Goal: Task Accomplishment & Management: Manage account settings

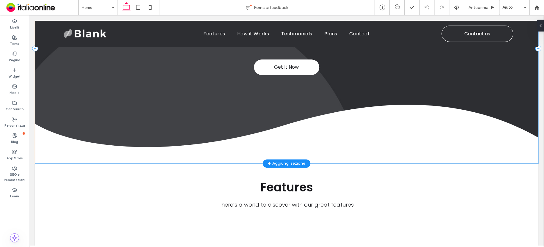
scroll to position [113, 0]
click at [288, 161] on div "+ Aggiungi sezione" at bounding box center [286, 163] width 37 height 7
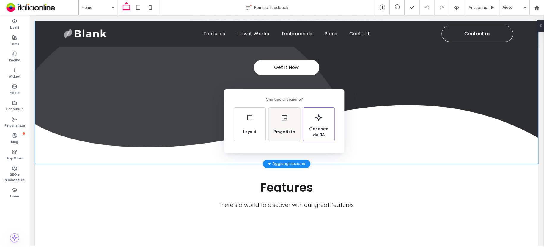
click at [283, 122] on div "Progettato" at bounding box center [283, 124] width 31 height 33
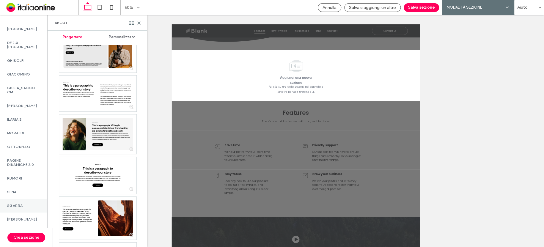
scroll to position [517, 0]
click at [21, 217] on label "ZULLO" at bounding box center [23, 219] width 33 height 4
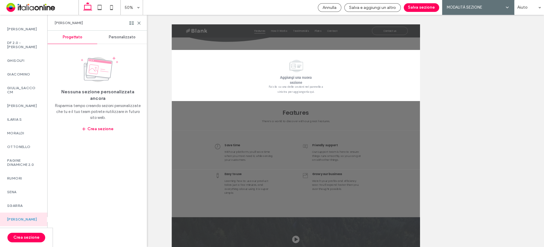
click at [117, 37] on span "Personalizzato" at bounding box center [122, 37] width 27 height 5
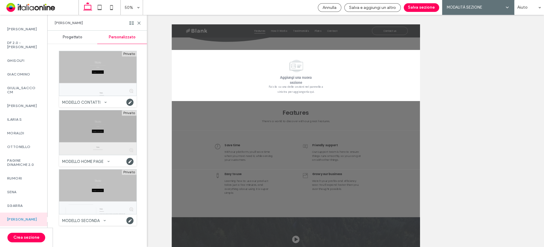
click at [114, 139] on div at bounding box center [97, 132] width 77 height 45
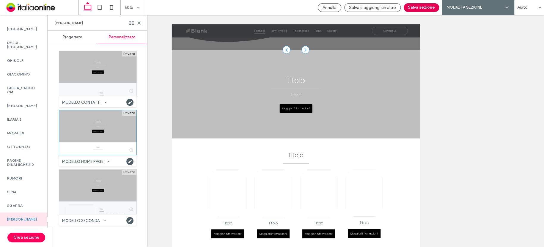
click at [416, 7] on button "Salva sezione" at bounding box center [420, 7] width 35 height 9
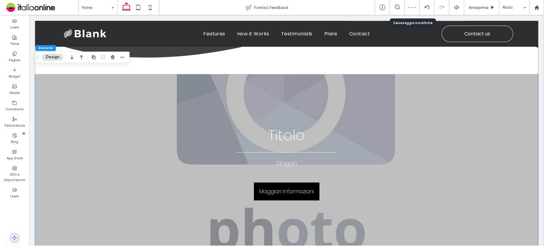
scroll to position [208, 0]
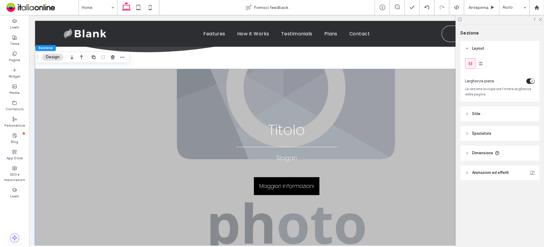
click at [460, 18] on use at bounding box center [459, 19] width 3 height 3
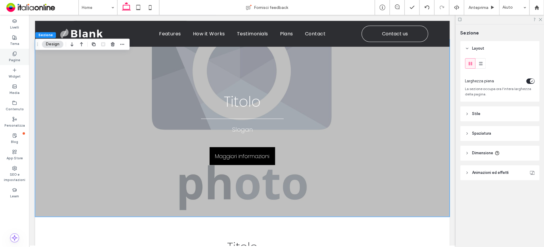
click at [16, 56] on label "Pagine" at bounding box center [14, 59] width 11 height 7
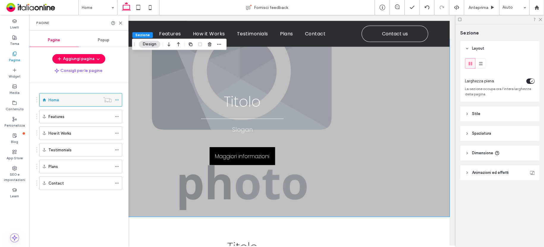
drag, startPoint x: 118, startPoint y: 100, endPoint x: 114, endPoint y: 100, distance: 3.3
click at [114, 100] on div "Home" at bounding box center [80, 100] width 83 height 14
click at [116, 99] on icon at bounding box center [117, 100] width 4 height 4
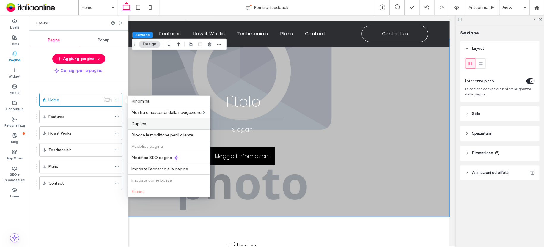
click at [135, 125] on span "Duplica" at bounding box center [138, 123] width 15 height 5
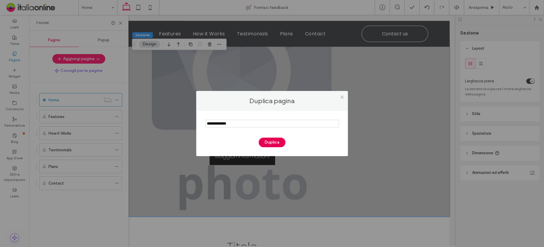
click at [274, 139] on button "Duplica" at bounding box center [271, 143] width 27 height 10
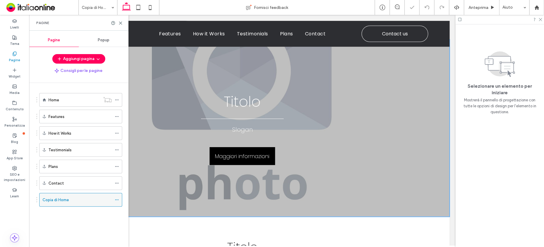
click at [115, 198] on icon at bounding box center [117, 200] width 4 height 4
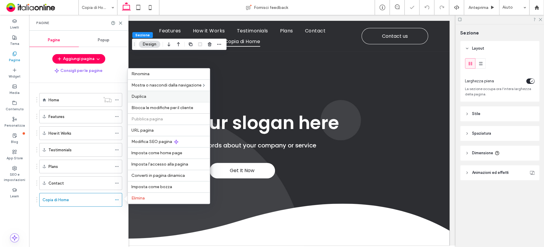
scroll to position [208, 0]
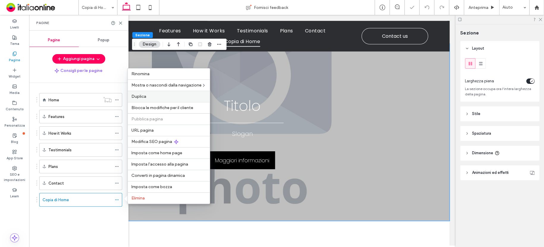
click at [148, 98] on label "Duplica" at bounding box center [168, 96] width 75 height 5
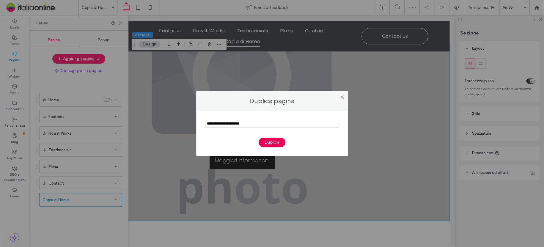
click at [279, 138] on button "Duplica" at bounding box center [271, 143] width 27 height 10
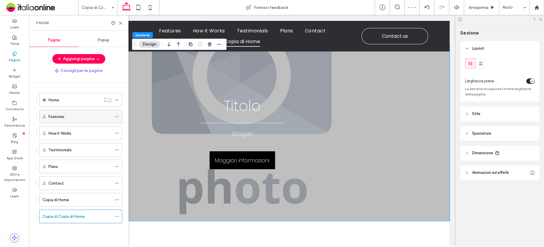
click at [117, 116] on use at bounding box center [116, 116] width 3 height 1
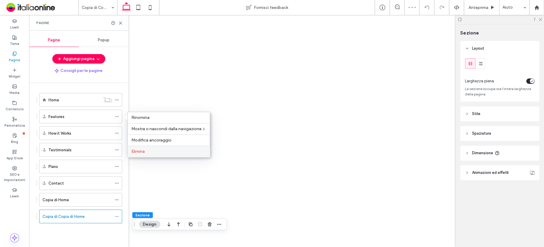
click at [136, 153] on span "Elimina" at bounding box center [137, 151] width 13 height 5
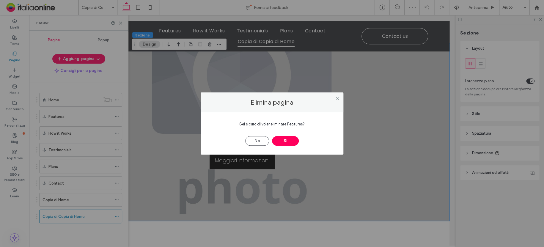
scroll to position [208, 0]
click at [287, 137] on button "Sì" at bounding box center [285, 141] width 27 height 10
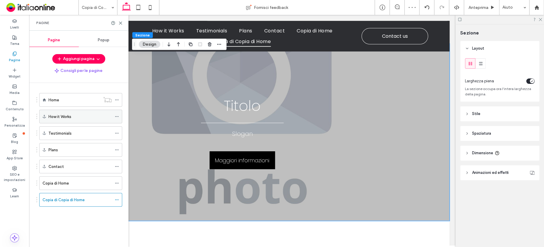
click at [119, 115] on div at bounding box center [118, 116] width 7 height 9
click at [114, 116] on div "How it Works" at bounding box center [80, 117] width 83 height 14
click at [118, 116] on use at bounding box center [116, 116] width 3 height 1
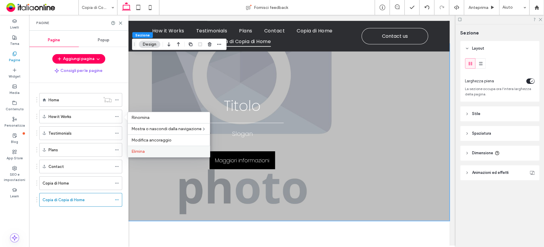
click at [152, 149] on label "Elimina" at bounding box center [168, 151] width 75 height 5
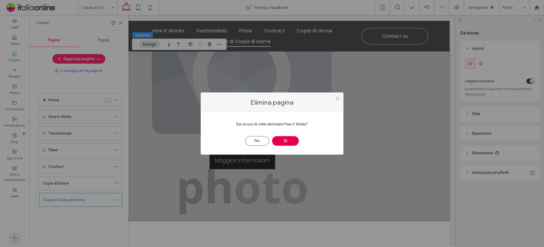
drag, startPoint x: 286, startPoint y: 142, endPoint x: 279, endPoint y: 139, distance: 7.7
click at [286, 142] on button "Sì" at bounding box center [285, 141] width 27 height 10
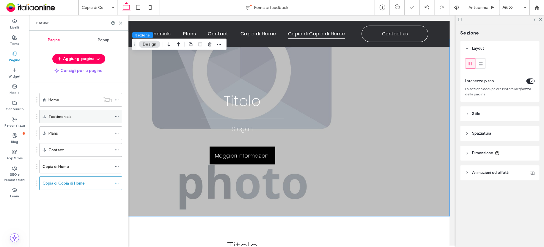
click at [116, 116] on icon at bounding box center [117, 116] width 4 height 4
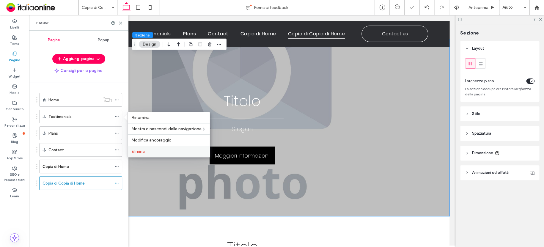
click at [138, 149] on span "Elimina" at bounding box center [137, 151] width 13 height 5
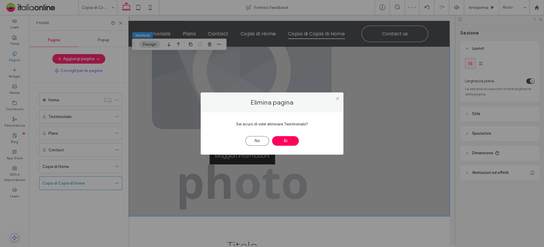
drag, startPoint x: 283, startPoint y: 138, endPoint x: 193, endPoint y: 131, distance: 89.4
click at [283, 138] on button "Sì" at bounding box center [285, 141] width 27 height 10
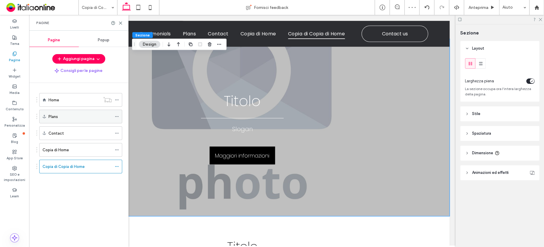
scroll to position [204, 0]
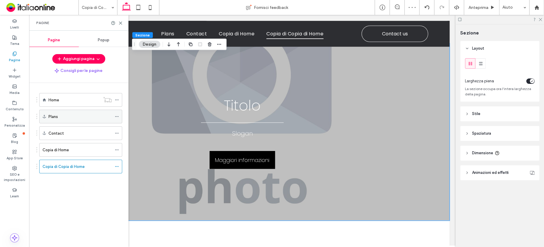
click at [116, 115] on icon at bounding box center [117, 116] width 4 height 4
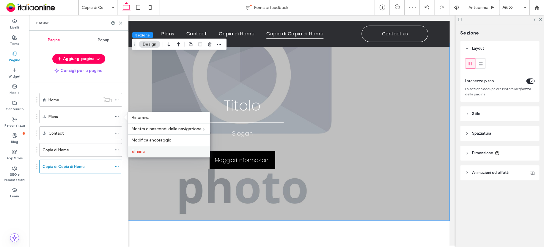
click at [151, 149] on label "Elimina" at bounding box center [168, 151] width 75 height 5
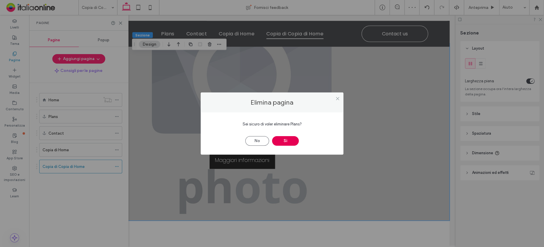
click at [279, 140] on button "Sì" at bounding box center [285, 141] width 27 height 10
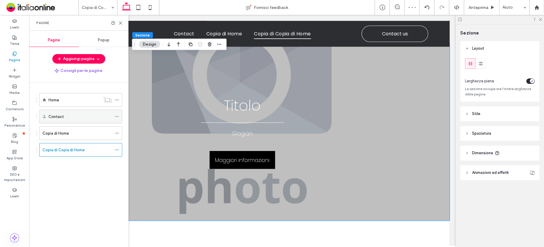
click at [116, 117] on icon at bounding box center [117, 116] width 4 height 4
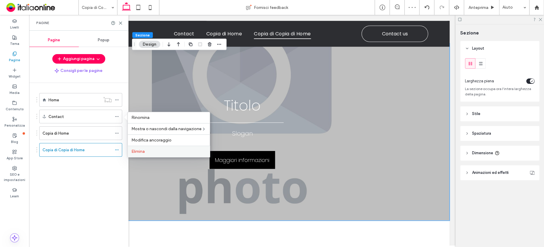
click at [143, 149] on span "Elimina" at bounding box center [137, 151] width 13 height 5
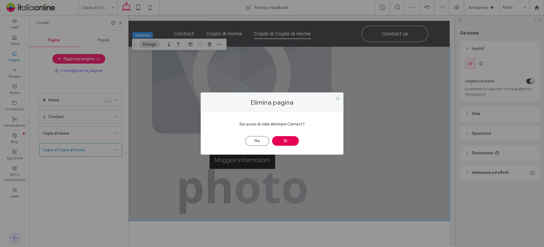
click at [277, 142] on button "Sì" at bounding box center [285, 141] width 27 height 10
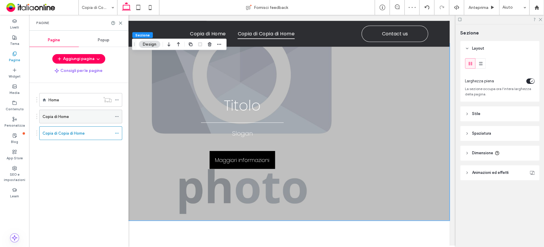
click at [116, 115] on icon at bounding box center [117, 116] width 4 height 4
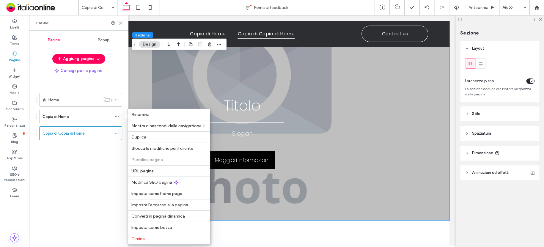
click at [79, 167] on div "Home Copia di Home Copia di Copia di Home" at bounding box center [82, 163] width 92 height 161
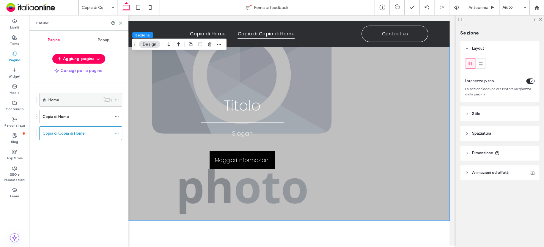
click at [116, 100] on icon at bounding box center [117, 100] width 4 height 4
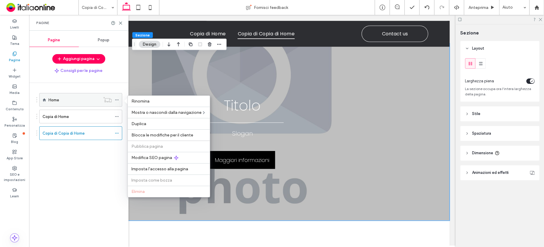
click at [108, 98] on use at bounding box center [107, 99] width 8 height 5
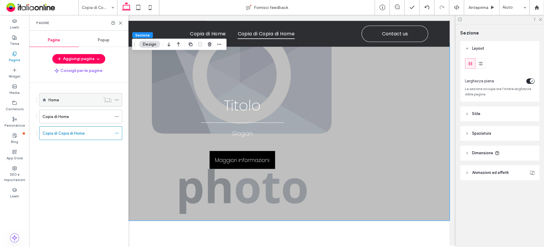
click at [116, 99] on icon at bounding box center [117, 100] width 4 height 4
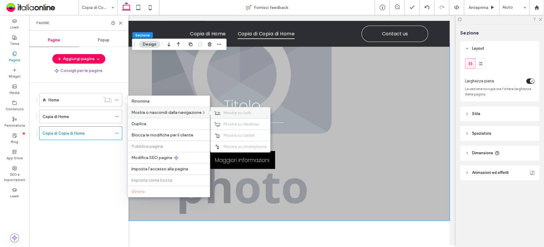
drag, startPoint x: 231, startPoint y: 113, endPoint x: 249, endPoint y: 108, distance: 19.0
click at [231, 113] on span "Mostra su tutti" at bounding box center [237, 112] width 28 height 5
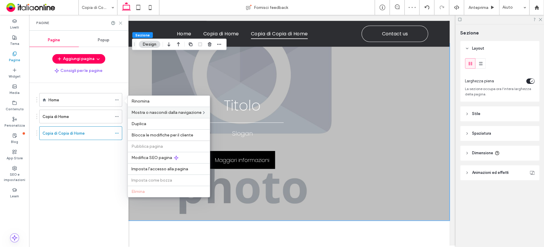
click at [120, 23] on icon at bounding box center [120, 23] width 4 height 4
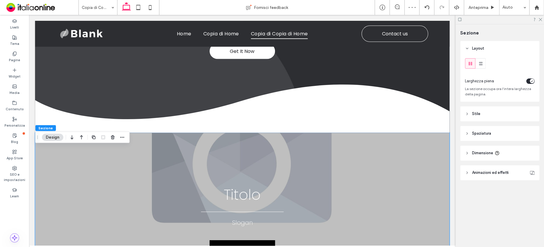
scroll to position [0, 0]
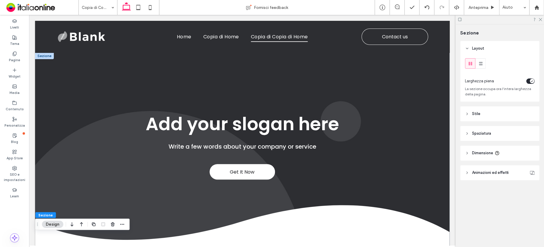
drag, startPoint x: 253, startPoint y: 55, endPoint x: 340, endPoint y: 56, distance: 87.3
click at [253, 55] on div "Intestazione base" at bounding box center [242, 57] width 69 height 9
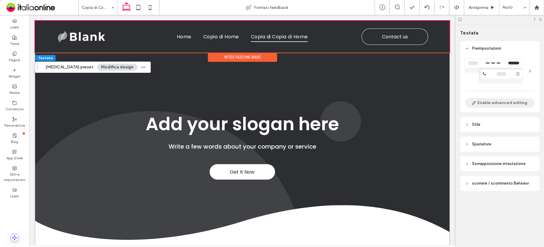
click at [503, 103] on button "Enable advanced editing" at bounding box center [500, 103] width 70 height 10
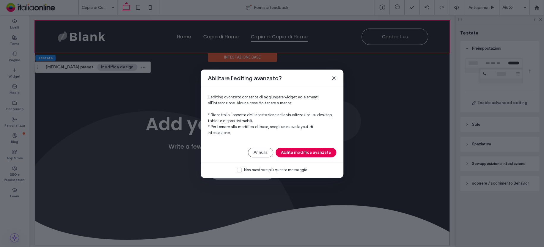
click at [323, 148] on button "Abilita modifica avanzata" at bounding box center [305, 153] width 61 height 10
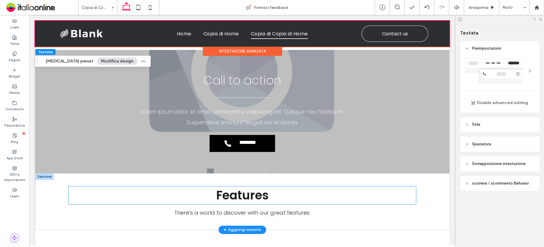
scroll to position [1152, 0]
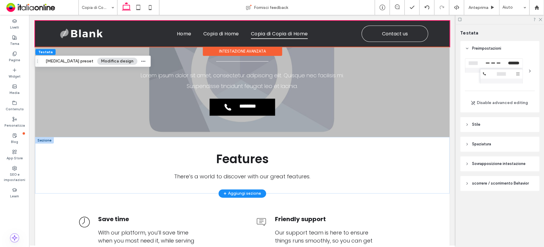
click at [38, 137] on div at bounding box center [44, 140] width 19 height 7
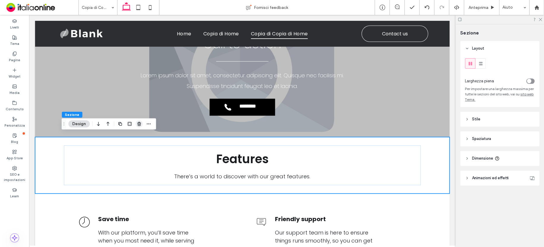
click at [138, 125] on use "button" at bounding box center [139, 124] width 4 height 4
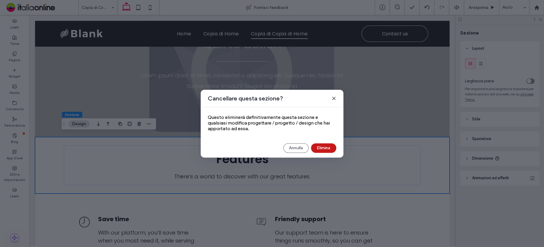
click at [320, 149] on button "Elimina" at bounding box center [323, 148] width 25 height 10
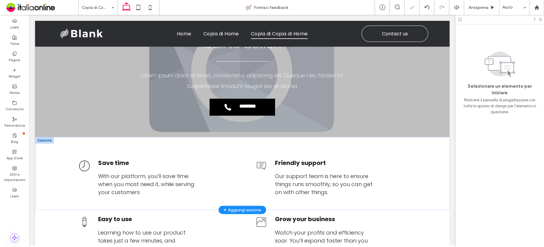
click at [46, 137] on div at bounding box center [44, 140] width 19 height 7
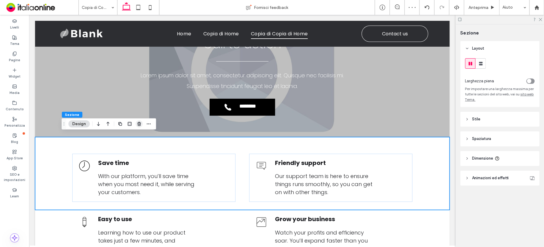
click at [139, 124] on use "button" at bounding box center [139, 124] width 4 height 4
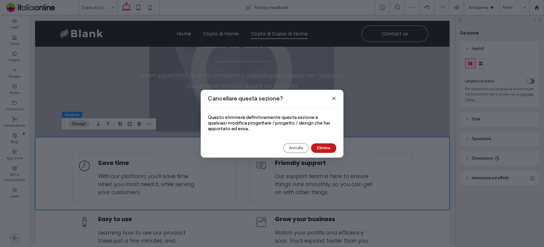
click at [330, 147] on button "Elimina" at bounding box center [323, 148] width 25 height 10
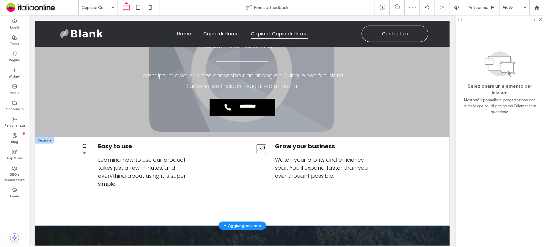
click at [48, 138] on div at bounding box center [44, 140] width 19 height 7
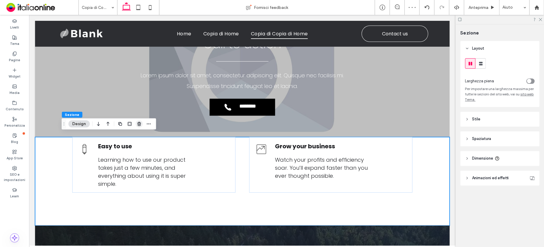
click at [140, 127] on span "button" at bounding box center [138, 123] width 7 height 7
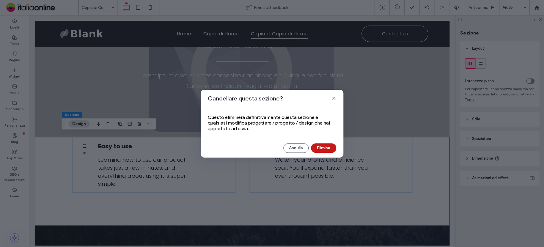
click at [321, 147] on button "Elimina" at bounding box center [323, 148] width 25 height 10
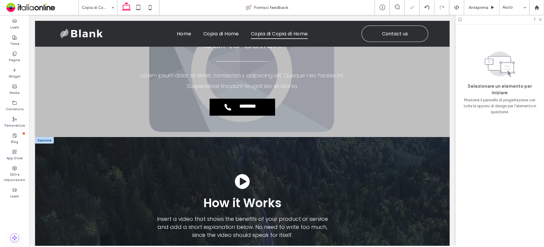
click at [49, 138] on div at bounding box center [44, 140] width 19 height 7
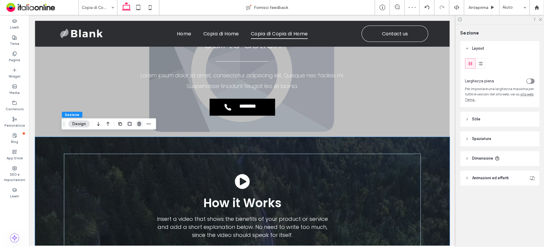
click at [141, 125] on span "button" at bounding box center [138, 123] width 7 height 7
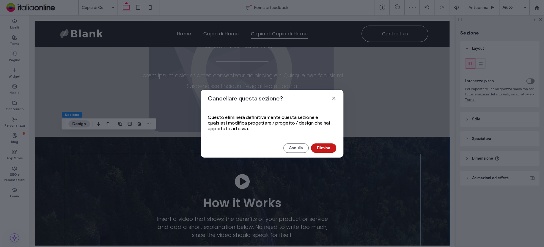
click at [331, 146] on button "Elimina" at bounding box center [323, 148] width 25 height 10
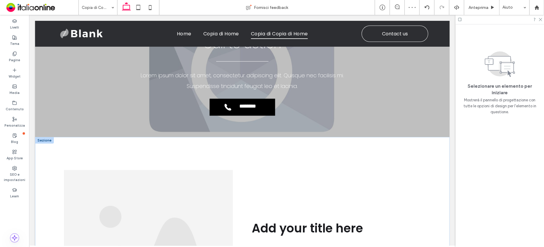
click at [42, 137] on div at bounding box center [44, 140] width 19 height 7
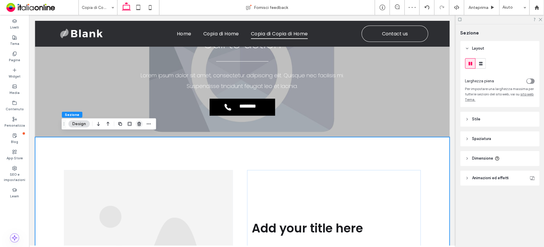
click at [137, 124] on icon "button" at bounding box center [139, 124] width 5 height 5
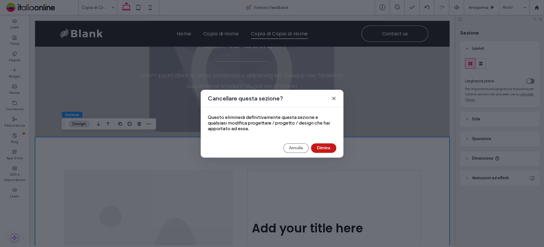
click at [320, 144] on button "Elimina" at bounding box center [323, 148] width 25 height 10
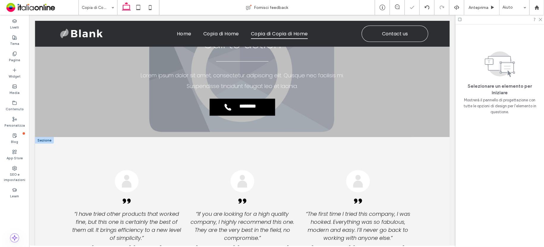
click at [42, 137] on div at bounding box center [44, 140] width 19 height 7
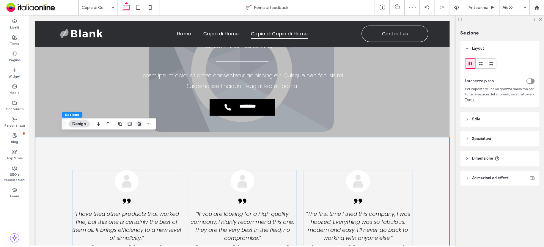
click at [138, 124] on icon "button" at bounding box center [139, 124] width 5 height 5
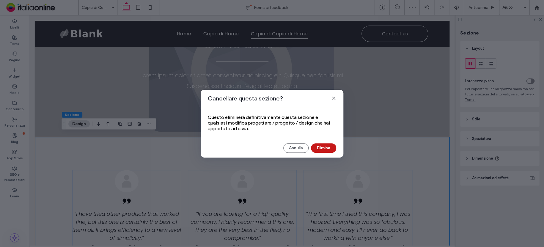
click at [317, 144] on button "Elimina" at bounding box center [323, 148] width 25 height 10
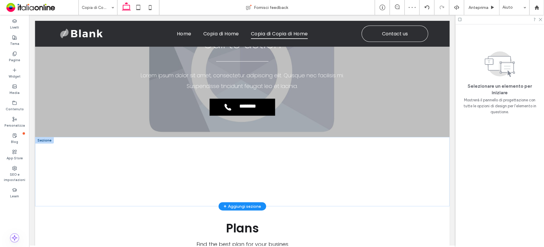
click at [47, 138] on div at bounding box center [44, 140] width 19 height 7
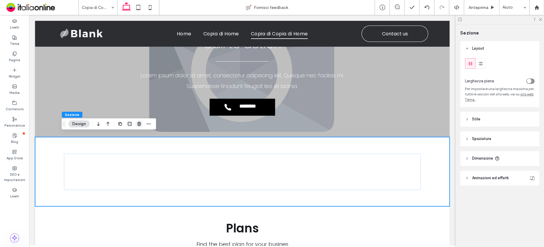
click at [141, 124] on icon "button" at bounding box center [139, 124] width 5 height 5
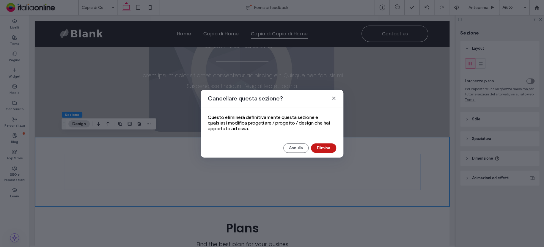
click at [318, 144] on button "Elimina" at bounding box center [323, 148] width 25 height 10
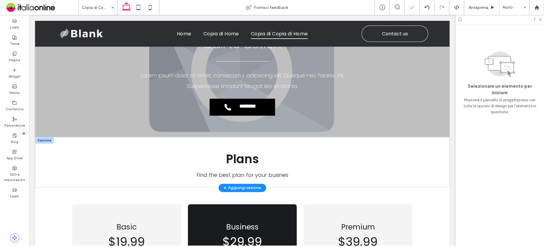
click at [45, 137] on div at bounding box center [44, 140] width 19 height 7
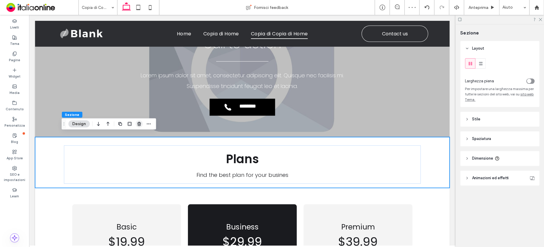
click at [137, 125] on icon "button" at bounding box center [139, 124] width 5 height 5
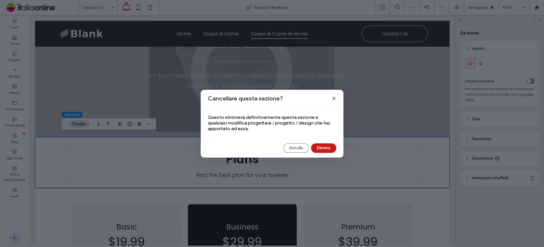
click at [326, 148] on button "Elimina" at bounding box center [323, 148] width 25 height 10
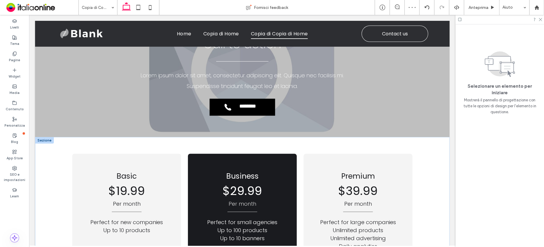
click at [43, 138] on div at bounding box center [44, 140] width 19 height 7
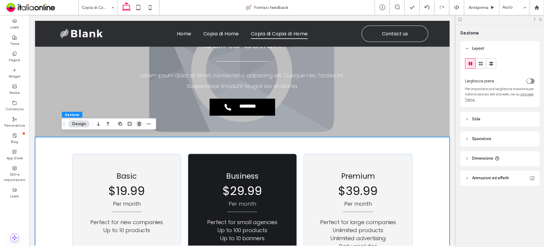
click at [138, 124] on icon "button" at bounding box center [139, 124] width 5 height 5
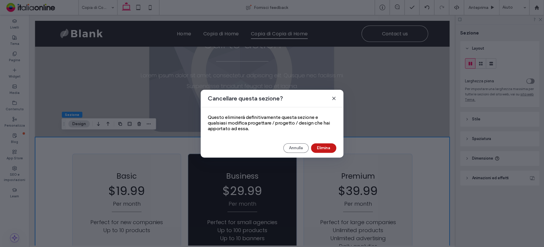
click at [327, 144] on button "Elimina" at bounding box center [323, 148] width 25 height 10
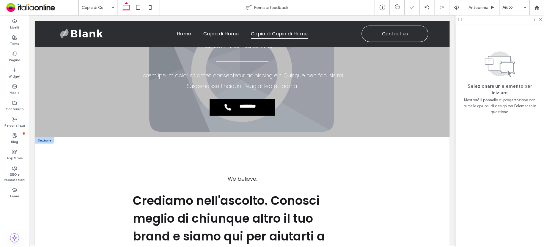
click at [42, 137] on div at bounding box center [44, 140] width 19 height 7
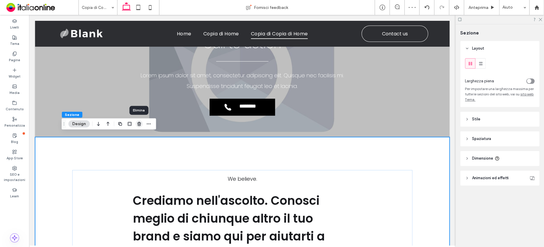
click at [141, 124] on span "button" at bounding box center [138, 123] width 7 height 7
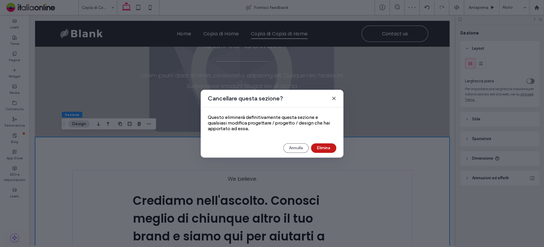
click at [318, 144] on button "Elimina" at bounding box center [323, 148] width 25 height 10
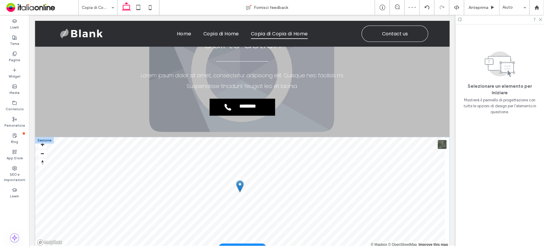
click at [38, 137] on div at bounding box center [44, 140] width 19 height 7
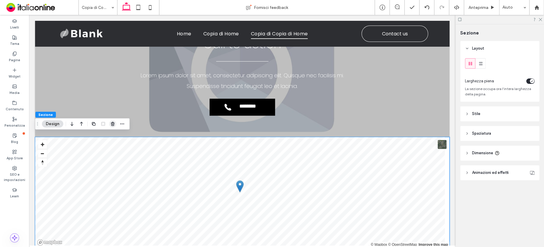
click at [113, 125] on use "button" at bounding box center [113, 124] width 4 height 4
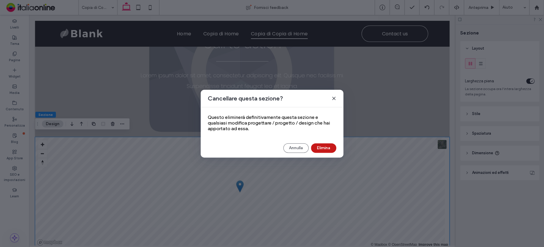
click at [318, 147] on button "Elimina" at bounding box center [323, 148] width 25 height 10
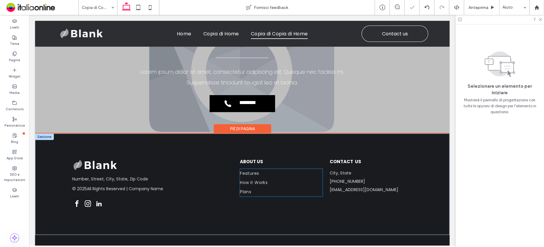
scroll to position [1182, 0]
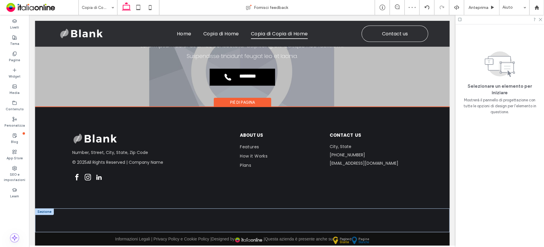
click at [43, 208] on div at bounding box center [44, 211] width 19 height 7
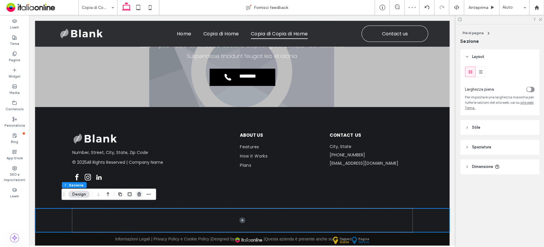
click at [141, 193] on icon "button" at bounding box center [139, 194] width 5 height 5
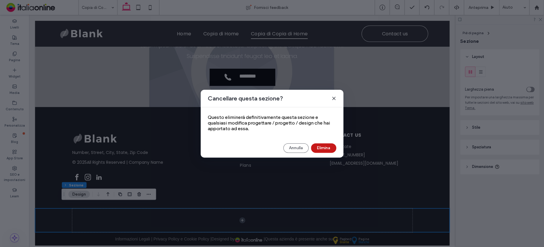
click at [321, 147] on button "Elimina" at bounding box center [323, 148] width 25 height 10
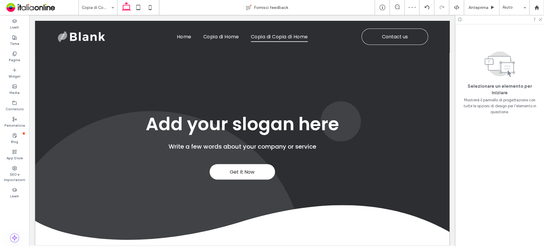
scroll to position [0, 0]
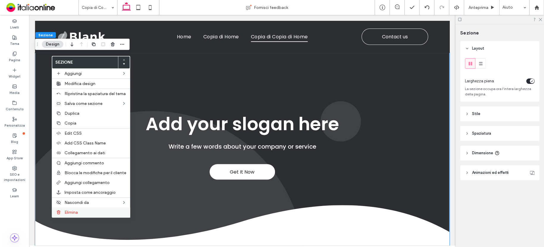
click at [81, 213] on label "Elimina" at bounding box center [95, 212] width 62 height 5
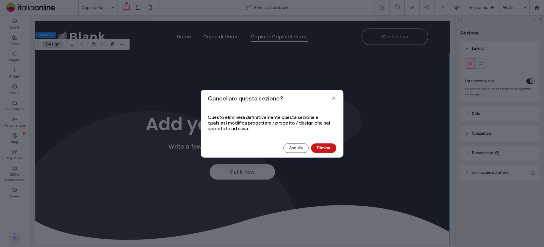
click at [328, 149] on button "Elimina" at bounding box center [323, 148] width 25 height 10
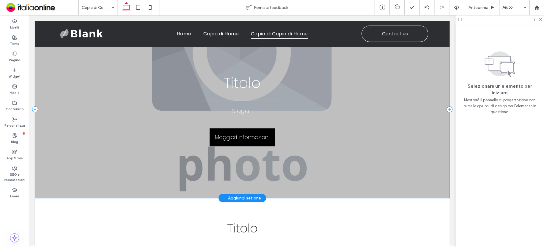
scroll to position [83, 0]
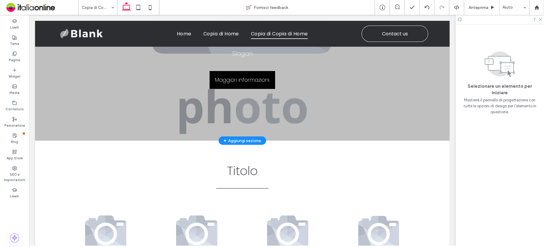
click at [243, 139] on div "+ Aggiungi sezione" at bounding box center [241, 140] width 37 height 7
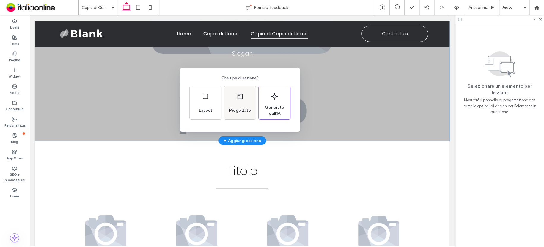
click at [241, 106] on div "Progettato" at bounding box center [240, 110] width 26 height 13
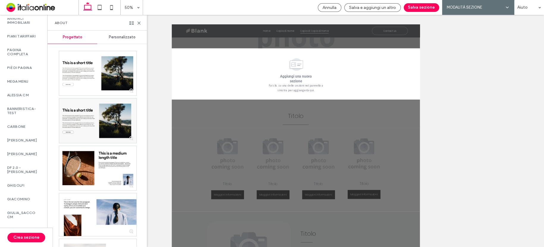
scroll to position [517, 0]
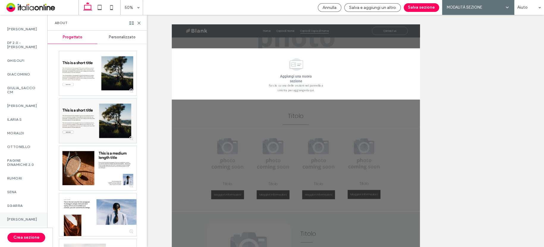
click at [20, 217] on label "ZULLO" at bounding box center [23, 219] width 33 height 4
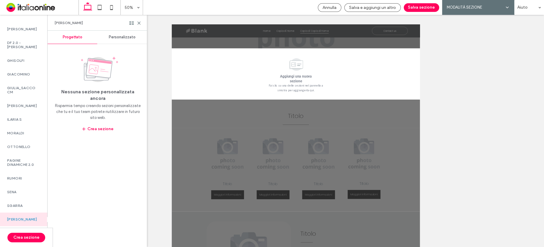
click at [126, 36] on span "Personalizzato" at bounding box center [122, 37] width 27 height 5
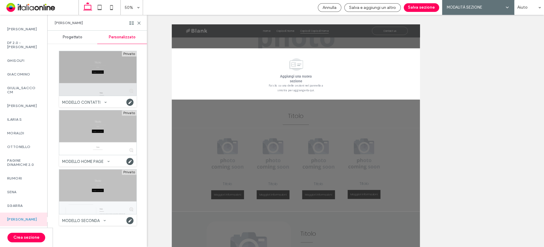
click at [116, 76] on div at bounding box center [97, 73] width 77 height 45
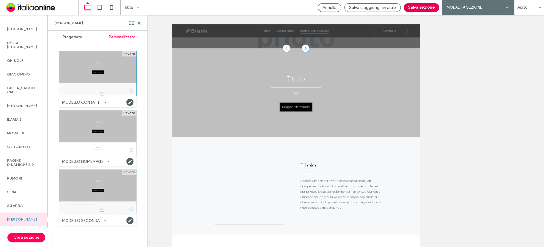
click at [414, 6] on button "Salva sezione" at bounding box center [420, 7] width 35 height 9
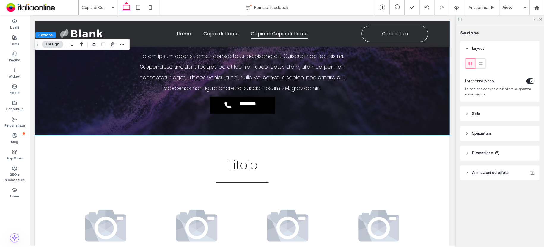
scroll to position [1153, 0]
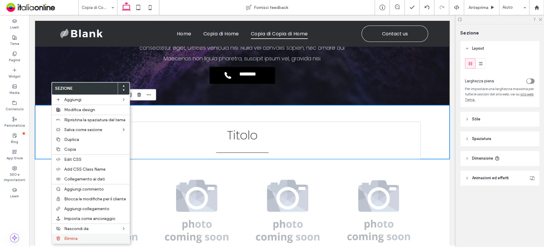
click at [76, 237] on span "Elimina" at bounding box center [70, 238] width 13 height 5
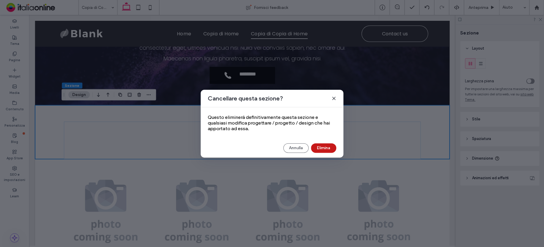
click at [326, 146] on button "Elimina" at bounding box center [323, 148] width 25 height 10
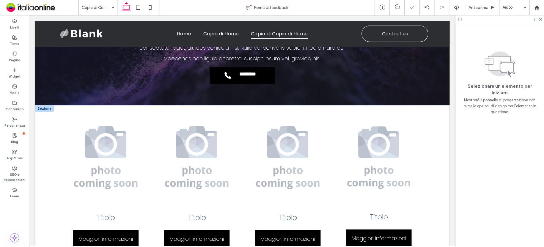
drag, startPoint x: 42, startPoint y: 108, endPoint x: 42, endPoint y: 111, distance: 3.6
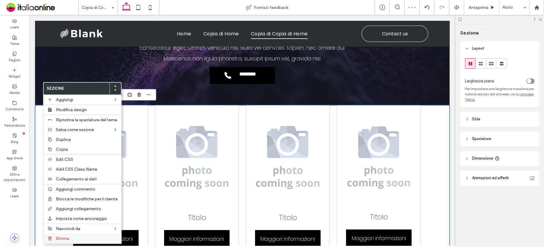
click at [77, 235] on div "Elimina" at bounding box center [82, 239] width 78 height 10
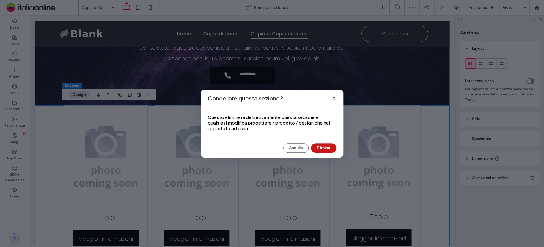
click at [321, 146] on button "Elimina" at bounding box center [323, 148] width 25 height 10
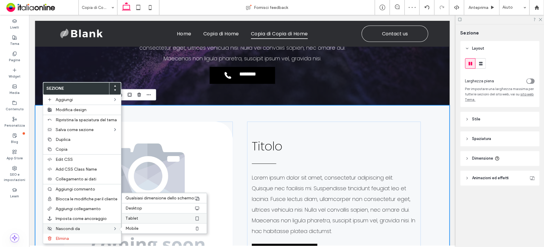
drag, startPoint x: 79, startPoint y: 233, endPoint x: 135, endPoint y: 215, distance: 58.5
click at [79, 233] on div "Nascondi da Qualsiasi dimensione dello schermo Desktop Tablet Mobile" at bounding box center [82, 228] width 78 height 10
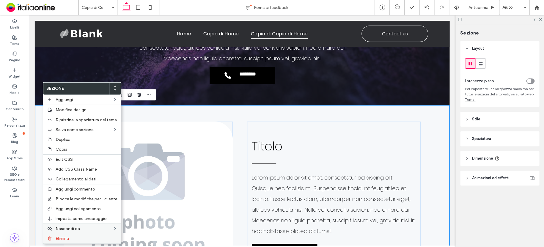
click at [83, 241] on div "Elimina" at bounding box center [82, 239] width 78 height 10
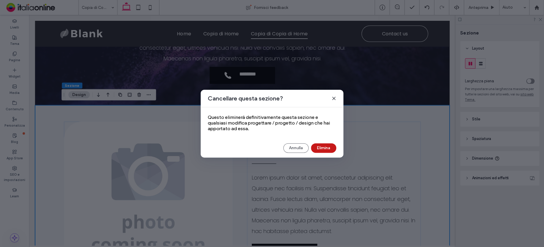
click at [315, 143] on button "Elimina" at bounding box center [323, 148] width 25 height 10
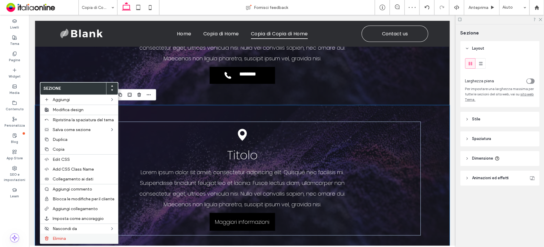
click at [61, 237] on span "Elimina" at bounding box center [59, 238] width 13 height 5
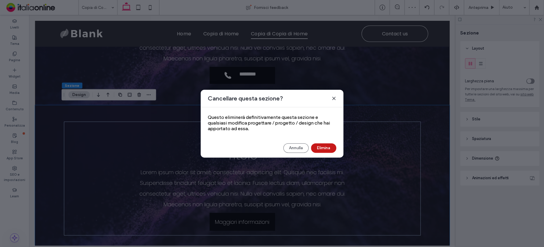
click at [327, 144] on button "Elimina" at bounding box center [323, 148] width 25 height 10
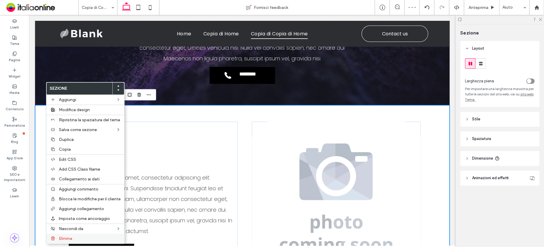
click at [96, 237] on label "Elimina" at bounding box center [90, 238] width 62 height 5
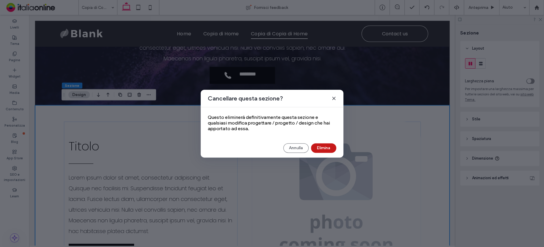
click at [319, 146] on button "Elimina" at bounding box center [323, 148] width 25 height 10
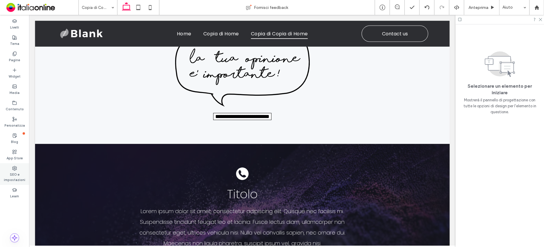
scroll to position [974, 0]
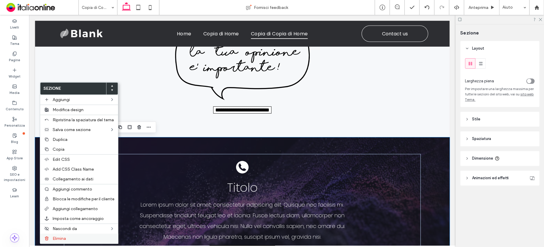
click at [62, 236] on span "Elimina" at bounding box center [59, 238] width 13 height 5
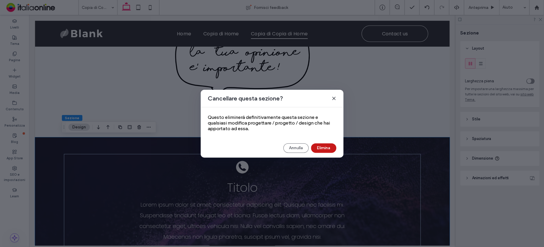
click at [321, 146] on button "Elimina" at bounding box center [323, 148] width 25 height 10
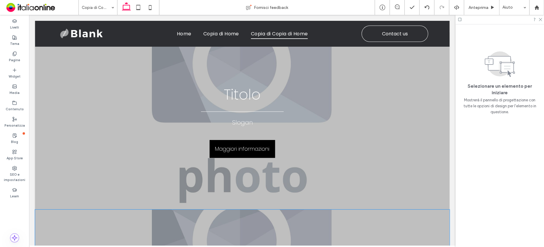
scroll to position [0, 0]
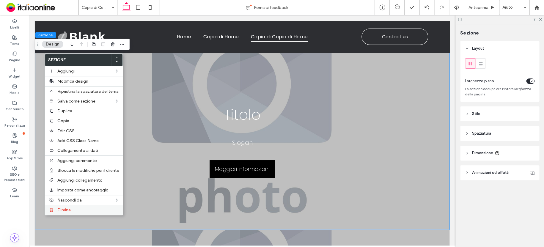
click at [73, 208] on label "Elimina" at bounding box center [88, 209] width 62 height 5
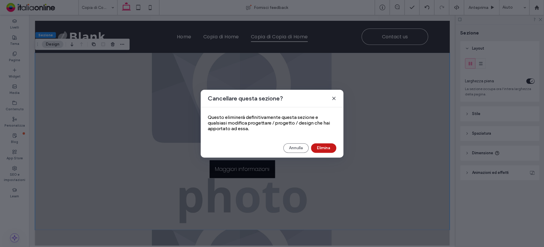
click at [315, 145] on button "Elimina" at bounding box center [323, 148] width 25 height 10
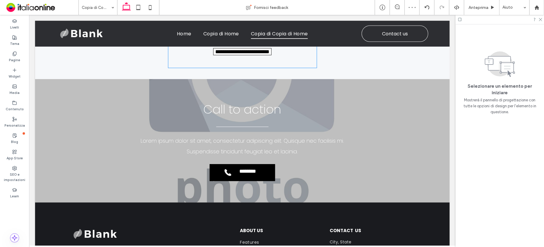
scroll to position [930, 0]
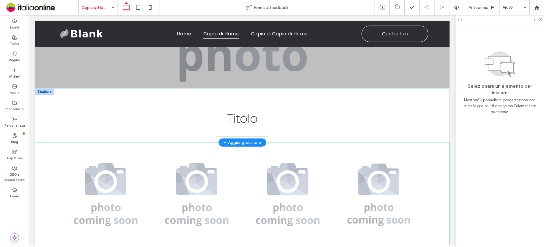
scroll to position [321, 0]
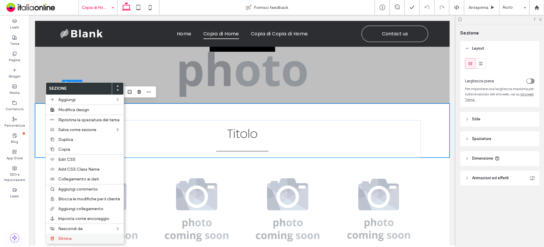
click at [78, 237] on label "Elimina" at bounding box center [89, 238] width 62 height 5
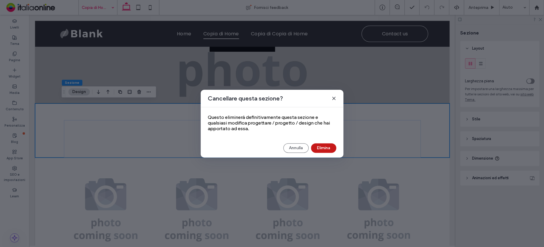
click at [323, 145] on button "Elimina" at bounding box center [323, 148] width 25 height 10
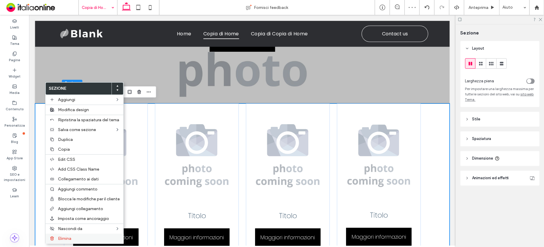
drag, startPoint x: 73, startPoint y: 239, endPoint x: 83, endPoint y: 237, distance: 10.5
click at [83, 237] on label "Elimina" at bounding box center [89, 238] width 62 height 5
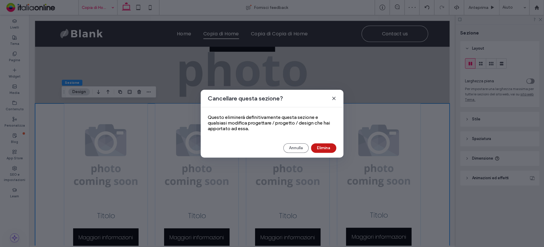
click at [319, 147] on button "Elimina" at bounding box center [323, 148] width 25 height 10
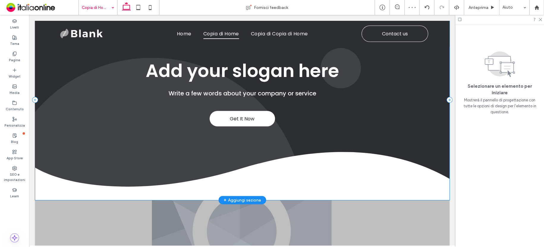
scroll to position [0, 0]
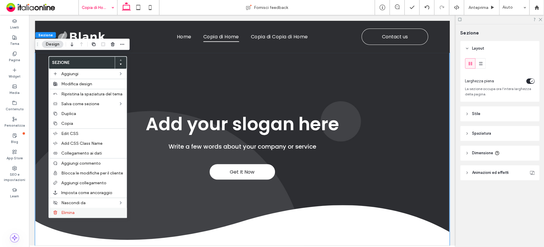
click at [91, 214] on label "Elimina" at bounding box center [92, 212] width 62 height 5
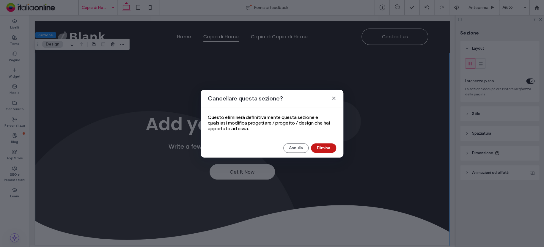
click at [320, 149] on button "Elimina" at bounding box center [323, 148] width 25 height 10
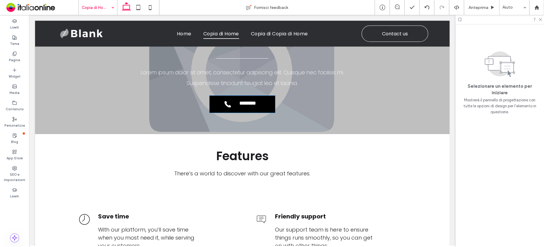
scroll to position [766, 0]
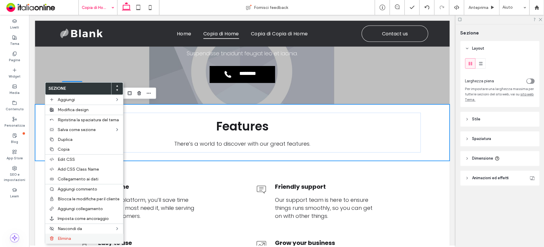
click at [75, 236] on label "Elimina" at bounding box center [89, 238] width 62 height 5
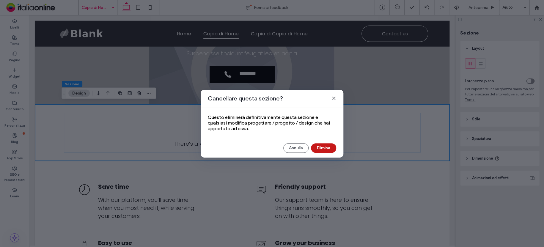
click at [332, 148] on button "Elimina" at bounding box center [323, 148] width 25 height 10
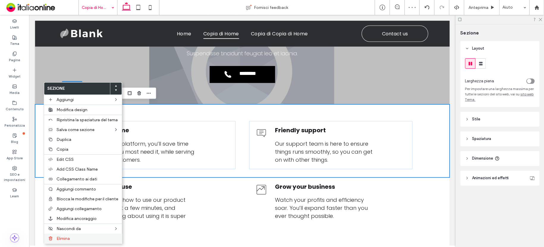
click at [70, 237] on span "Elimina" at bounding box center [62, 238] width 13 height 5
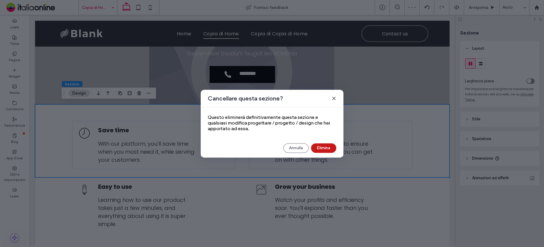
click at [321, 147] on button "Elimina" at bounding box center [323, 148] width 25 height 10
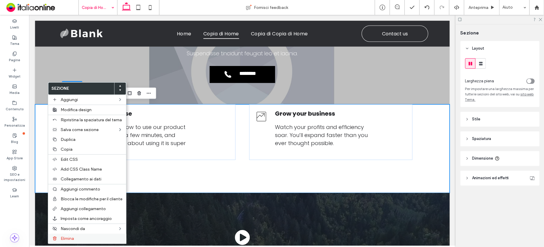
click at [91, 236] on label "Elimina" at bounding box center [92, 238] width 62 height 5
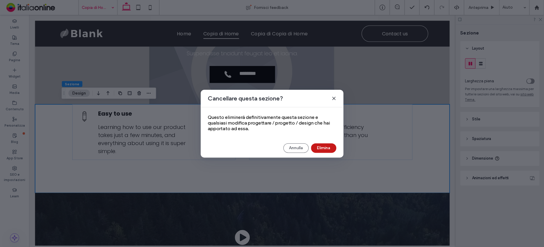
click at [334, 146] on button "Elimina" at bounding box center [323, 148] width 25 height 10
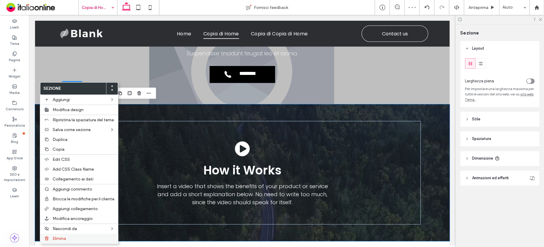
click at [84, 237] on label "Elimina" at bounding box center [84, 238] width 62 height 5
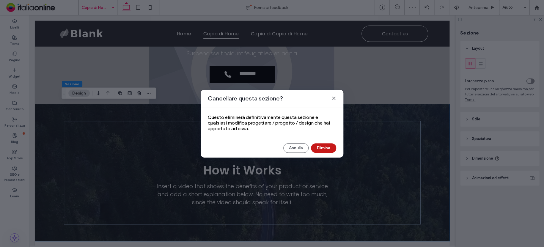
click at [317, 150] on button "Elimina" at bounding box center [323, 148] width 25 height 10
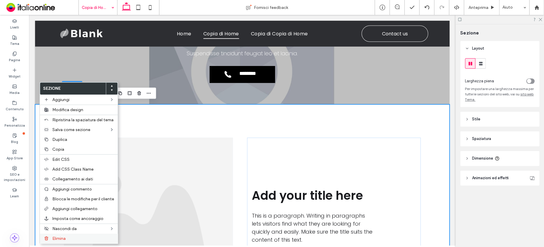
click at [74, 237] on label "Elimina" at bounding box center [83, 238] width 62 height 5
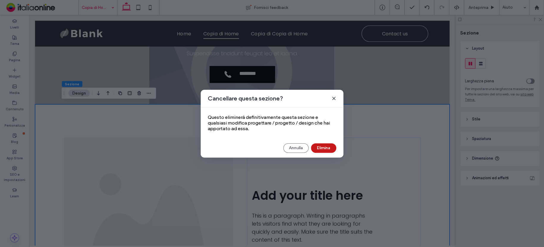
click at [328, 147] on button "Elimina" at bounding box center [323, 148] width 25 height 10
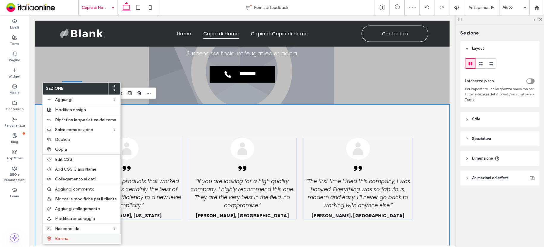
click at [75, 236] on div "Elimina" at bounding box center [81, 239] width 78 height 10
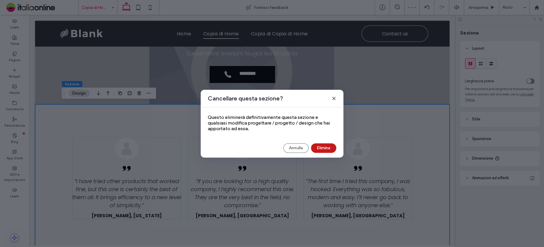
click at [321, 149] on button "Elimina" at bounding box center [323, 148] width 25 height 10
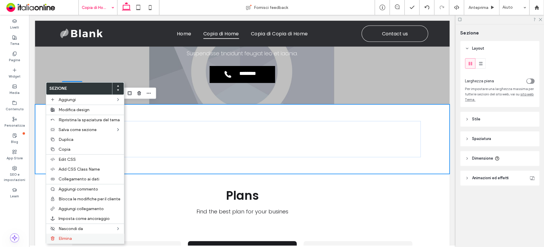
click at [81, 234] on div "Elimina" at bounding box center [85, 239] width 78 height 10
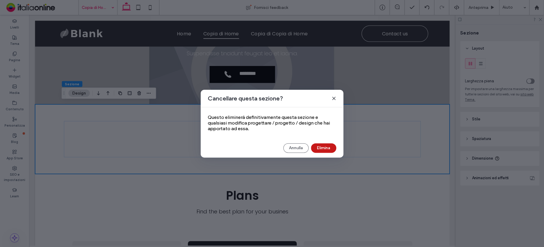
click at [324, 144] on button "Elimina" at bounding box center [323, 148] width 25 height 10
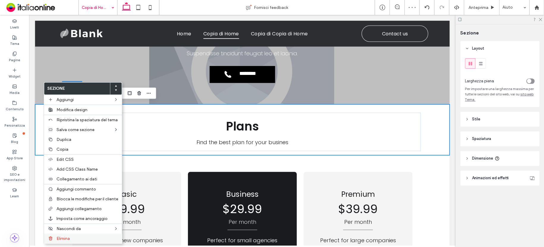
click at [84, 234] on div "Elimina" at bounding box center [83, 239] width 78 height 10
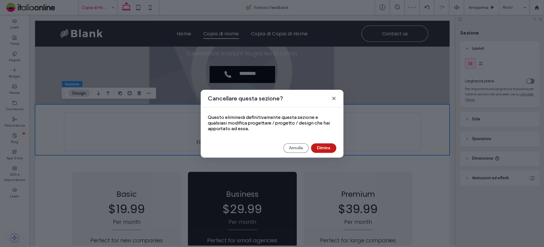
click at [327, 144] on button "Elimina" at bounding box center [323, 148] width 25 height 10
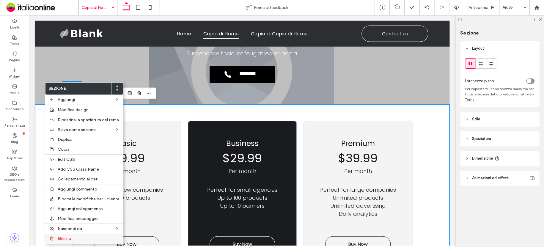
click at [74, 237] on label "Elimina" at bounding box center [89, 238] width 62 height 5
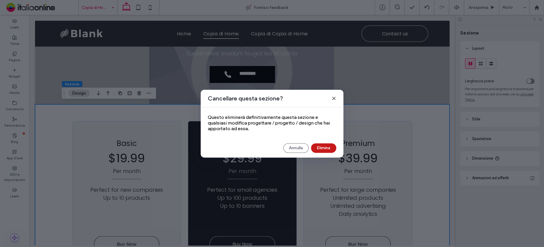
click at [326, 148] on button "Elimina" at bounding box center [323, 148] width 25 height 10
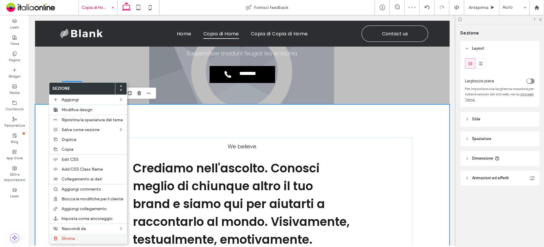
drag, startPoint x: 85, startPoint y: 237, endPoint x: 89, endPoint y: 236, distance: 4.3
click at [89, 236] on label "Elimina" at bounding box center [92, 238] width 62 height 5
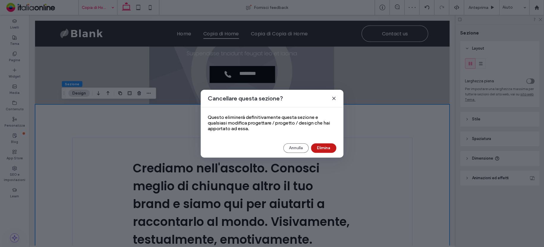
click at [328, 145] on button "Elimina" at bounding box center [323, 148] width 25 height 10
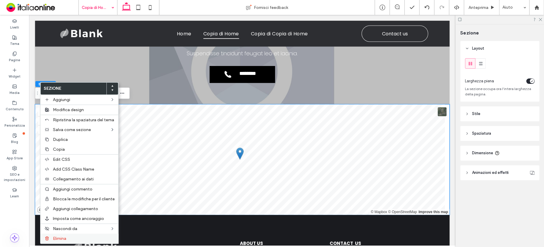
click at [80, 239] on label "Elimina" at bounding box center [84, 238] width 62 height 5
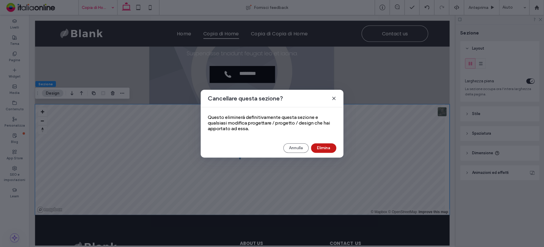
click at [331, 147] on button "Elimina" at bounding box center [323, 148] width 25 height 10
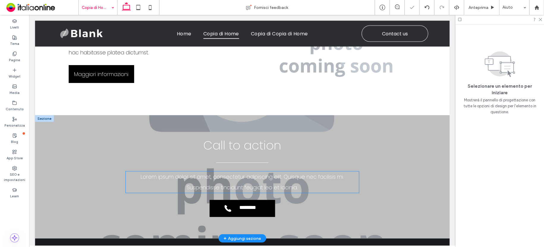
scroll to position [594, 0]
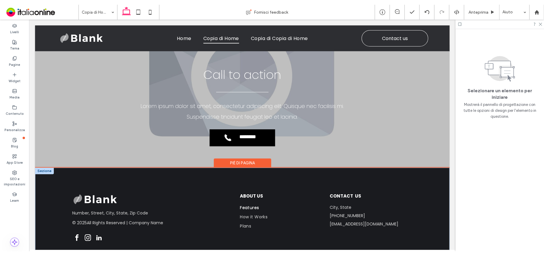
scroll to position [742, 0]
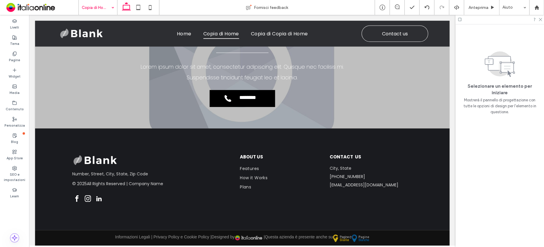
drag, startPoint x: 101, startPoint y: 5, endPoint x: 93, endPoint y: 13, distance: 10.9
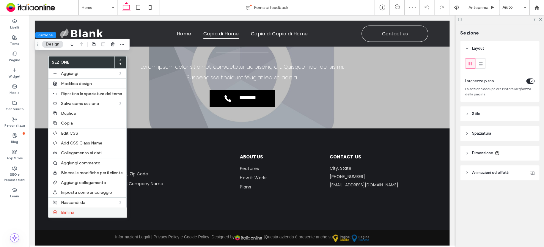
click at [74, 209] on div "Elimina" at bounding box center [87, 212] width 78 height 10
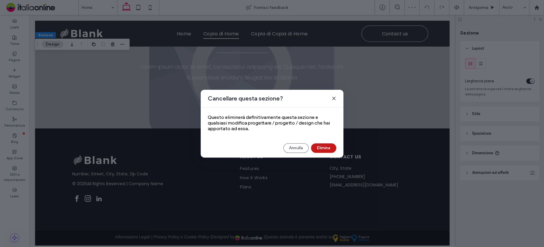
click at [332, 149] on button "Elimina" at bounding box center [323, 148] width 25 height 10
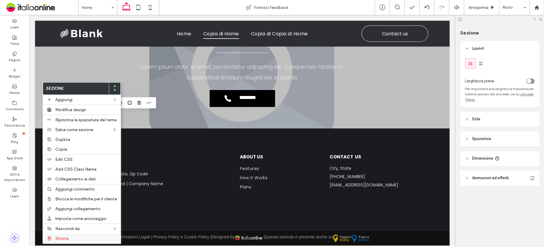
click at [84, 235] on div "Elimina" at bounding box center [82, 239] width 78 height 10
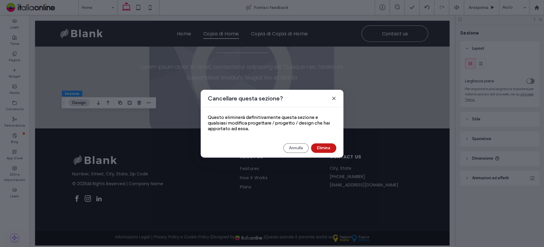
click at [320, 149] on button "Elimina" at bounding box center [323, 148] width 25 height 10
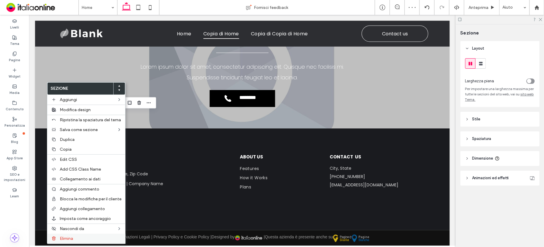
click at [90, 236] on label "Elimina" at bounding box center [91, 238] width 62 height 5
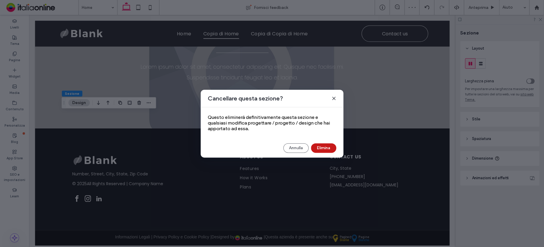
click at [333, 145] on button "Elimina" at bounding box center [323, 148] width 25 height 10
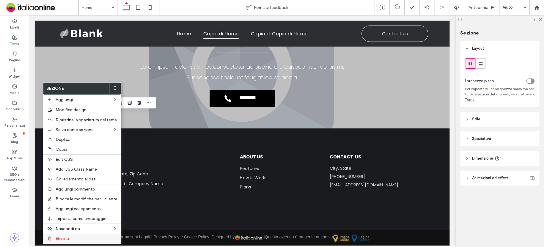
click at [70, 239] on label "Elimina" at bounding box center [87, 238] width 62 height 5
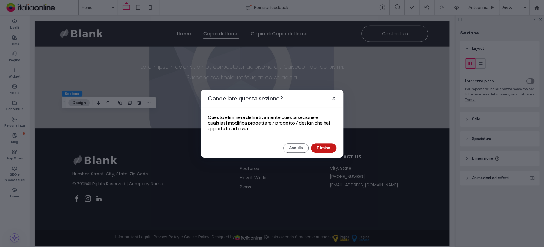
click at [321, 149] on button "Elimina" at bounding box center [323, 148] width 25 height 10
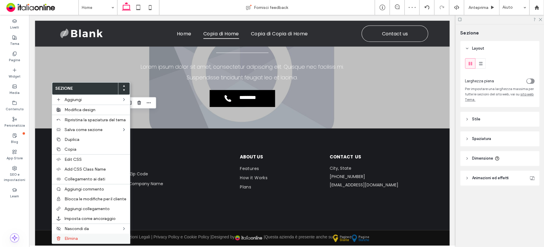
click at [79, 237] on label "Elimina" at bounding box center [95, 238] width 62 height 5
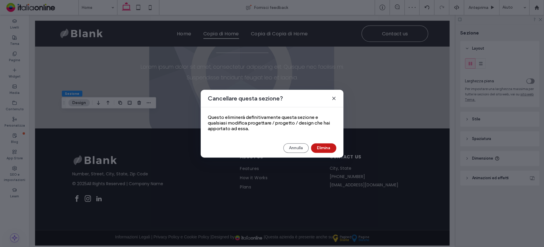
click at [316, 148] on button "Elimina" at bounding box center [323, 148] width 25 height 10
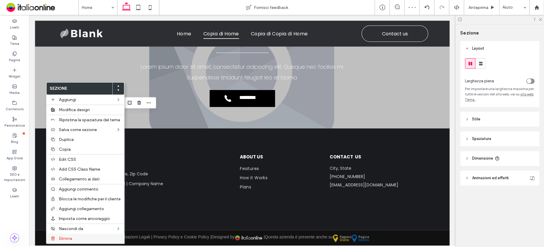
click at [70, 237] on span "Elimina" at bounding box center [65, 238] width 13 height 5
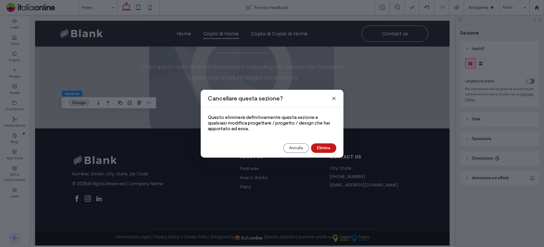
click at [326, 147] on button "Elimina" at bounding box center [323, 148] width 25 height 10
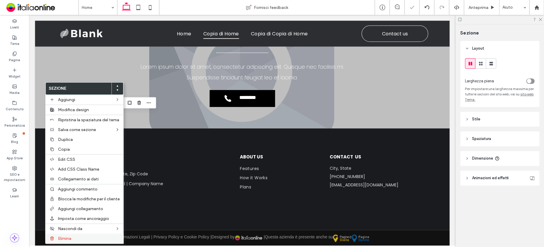
click at [81, 237] on label "Elimina" at bounding box center [89, 238] width 62 height 5
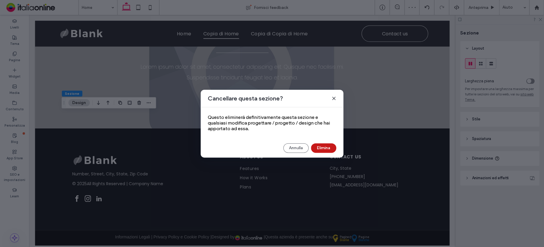
click at [319, 145] on button "Elimina" at bounding box center [323, 148] width 25 height 10
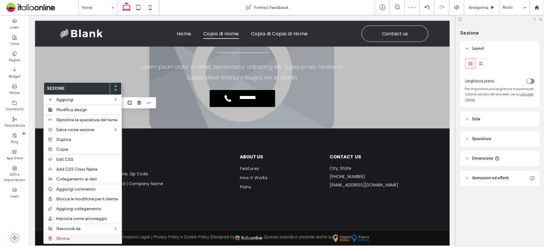
click at [69, 235] on div "Elimina" at bounding box center [83, 239] width 78 height 10
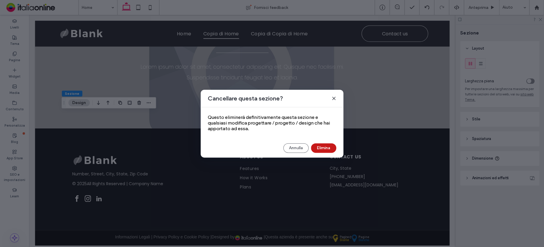
click at [323, 147] on button "Elimina" at bounding box center [323, 148] width 25 height 10
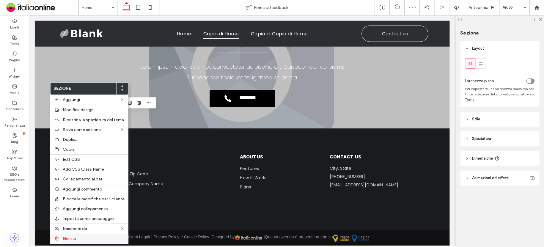
click at [76, 235] on div "Elimina" at bounding box center [89, 239] width 78 height 10
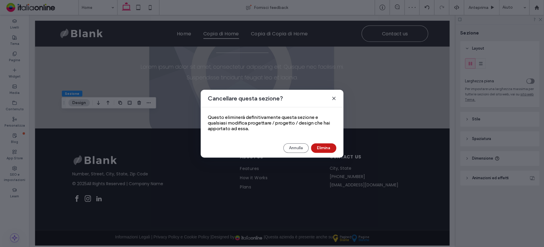
click at [323, 147] on button "Elimina" at bounding box center [323, 148] width 25 height 10
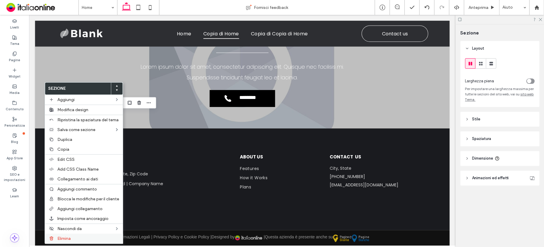
click at [60, 242] on div "Elimina" at bounding box center [84, 239] width 78 height 10
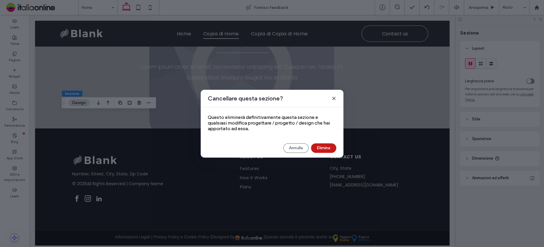
click at [327, 149] on button "Elimina" at bounding box center [323, 148] width 25 height 10
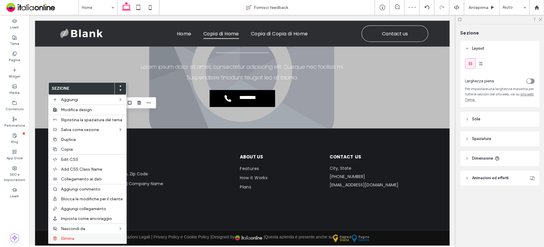
click at [64, 236] on span "Elimina" at bounding box center [67, 238] width 13 height 5
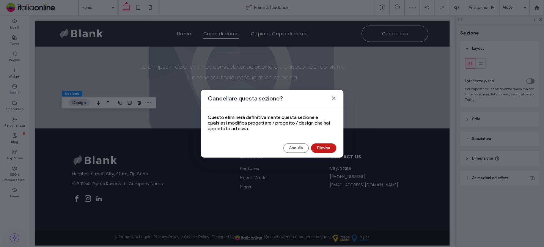
click at [320, 147] on button "Elimina" at bounding box center [323, 148] width 25 height 10
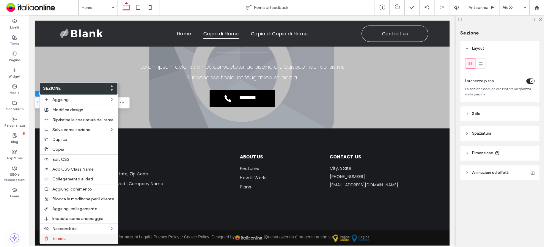
click at [66, 236] on span "Elimina" at bounding box center [58, 238] width 13 height 5
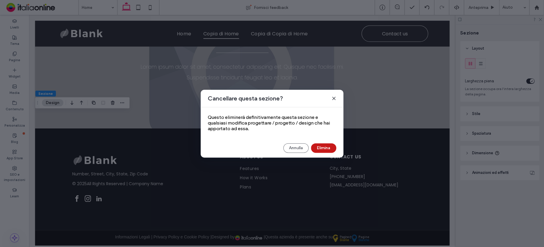
click at [326, 144] on button "Elimina" at bounding box center [323, 148] width 25 height 10
